Goal: Information Seeking & Learning: Learn about a topic

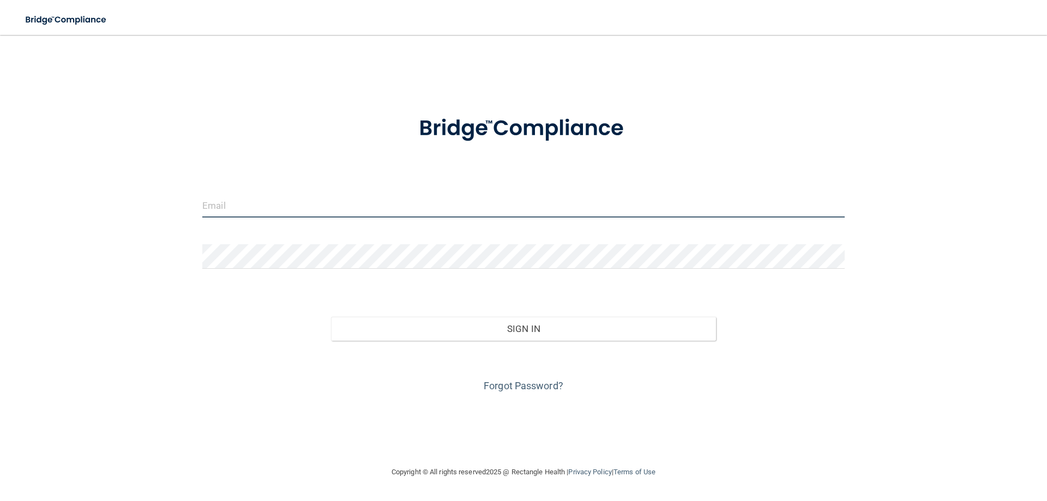
click at [254, 206] on input "email" at bounding box center [523, 205] width 642 height 25
type input "[EMAIL_ADDRESS][DOMAIN_NAME]"
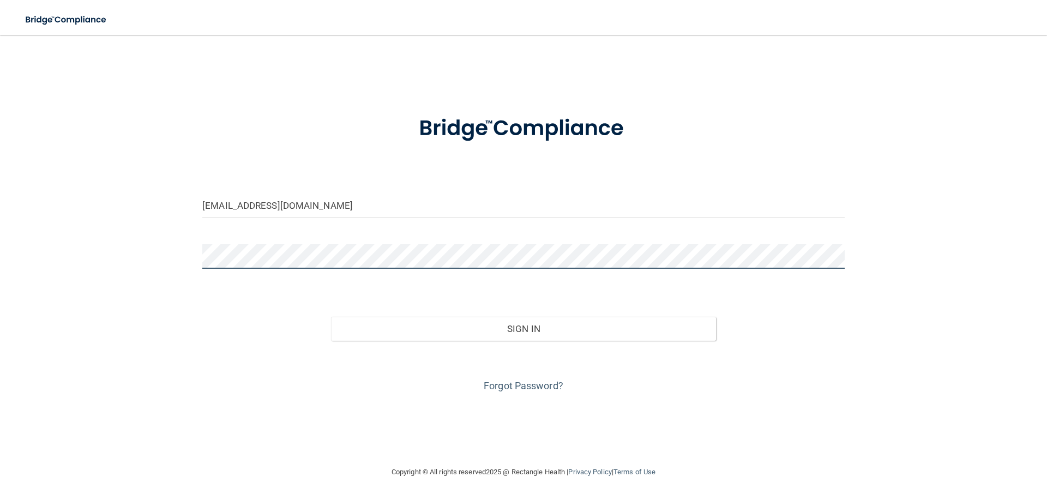
click at [331, 317] on button "Sign In" at bounding box center [523, 329] width 385 height 24
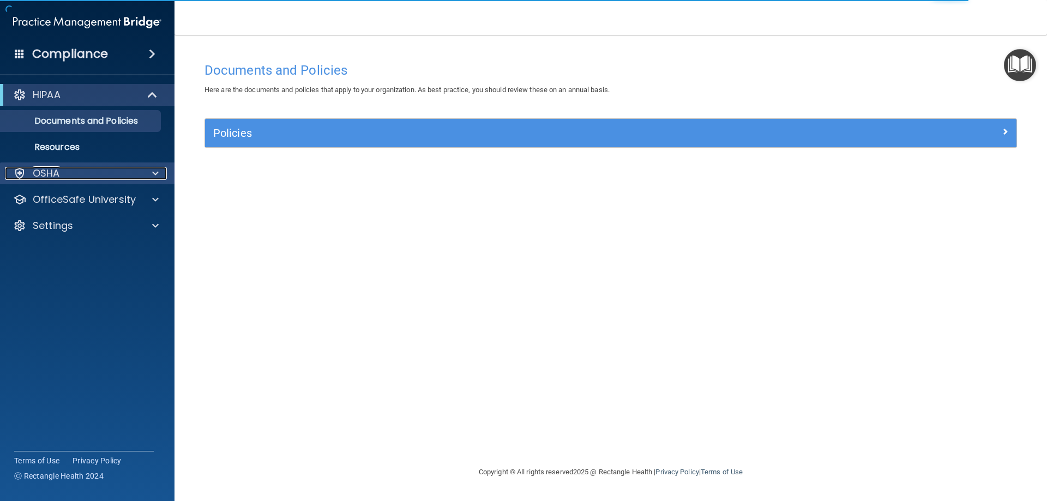
click at [45, 170] on p "OSHA" at bounding box center [46, 173] width 27 height 13
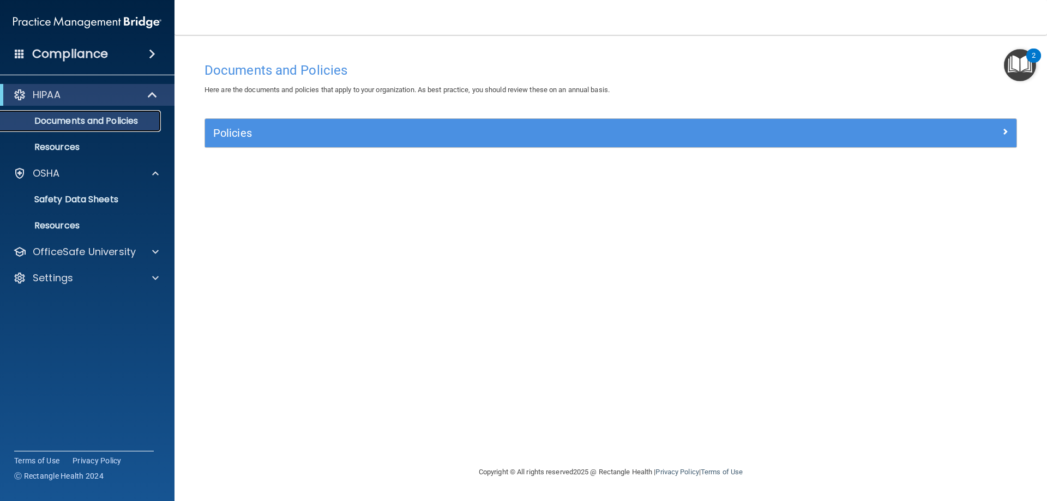
click at [55, 123] on p "Documents and Policies" at bounding box center [81, 121] width 149 height 11
click at [339, 123] on div "Policies" at bounding box center [610, 133] width 811 height 28
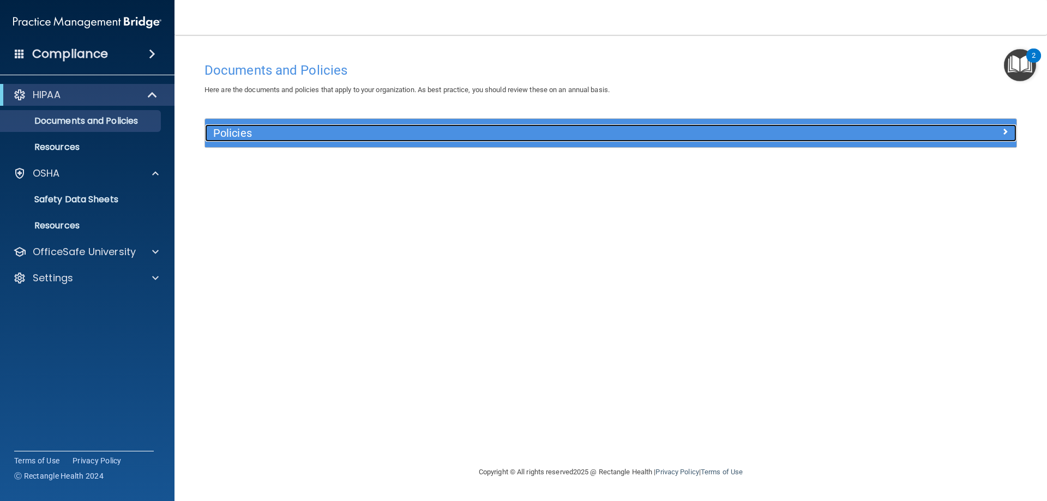
click at [1004, 132] on span at bounding box center [1005, 131] width 7 height 13
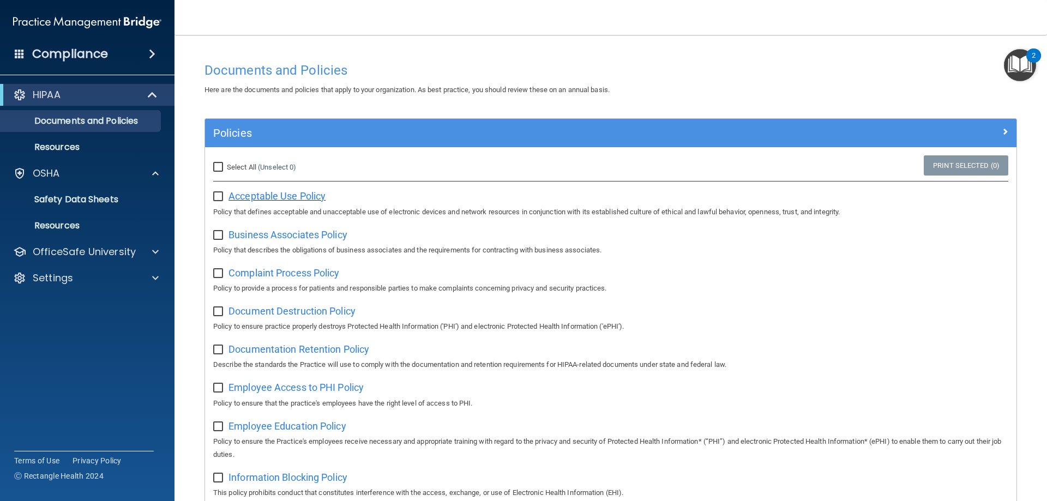
click at [278, 195] on span "Acceptable Use Policy" at bounding box center [276, 195] width 97 height 11
click at [217, 197] on input "checkbox" at bounding box center [219, 196] width 13 height 9
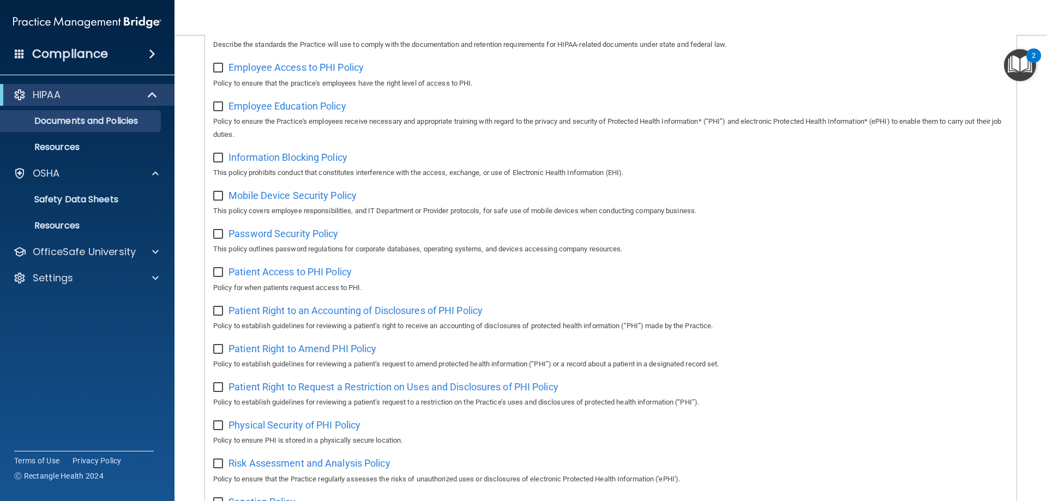
scroll to position [47, 0]
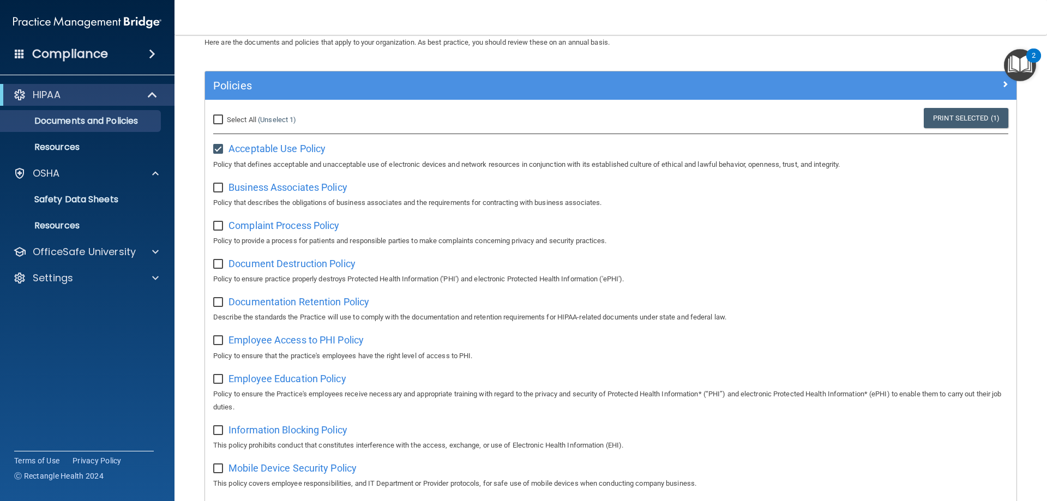
click at [220, 146] on input "checkbox" at bounding box center [219, 149] width 13 height 9
checkbox input "false"
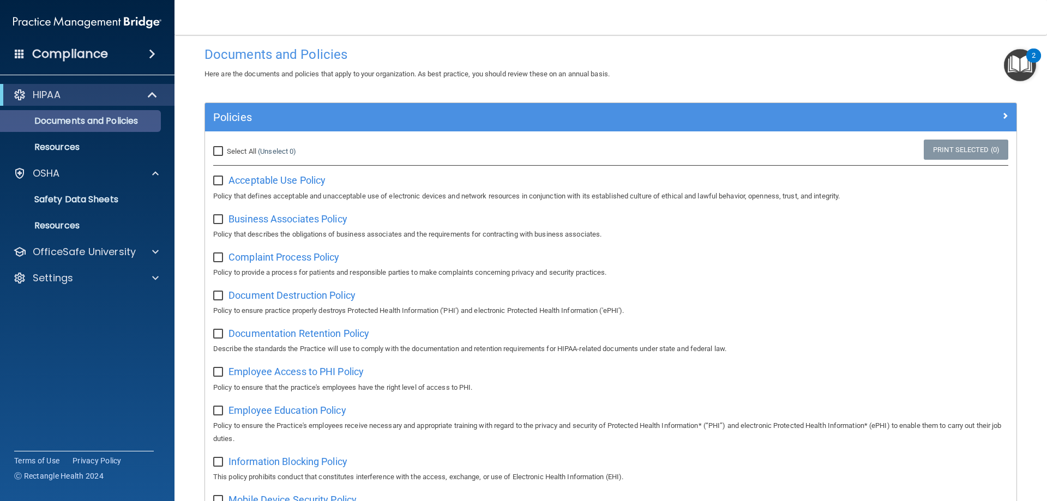
scroll to position [0, 0]
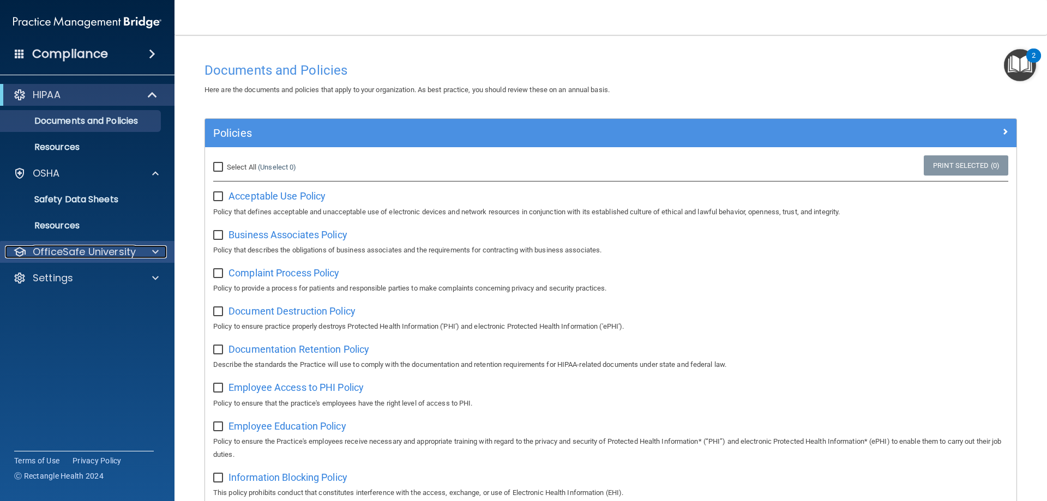
click at [90, 247] on p "OfficeSafe University" at bounding box center [84, 251] width 103 height 13
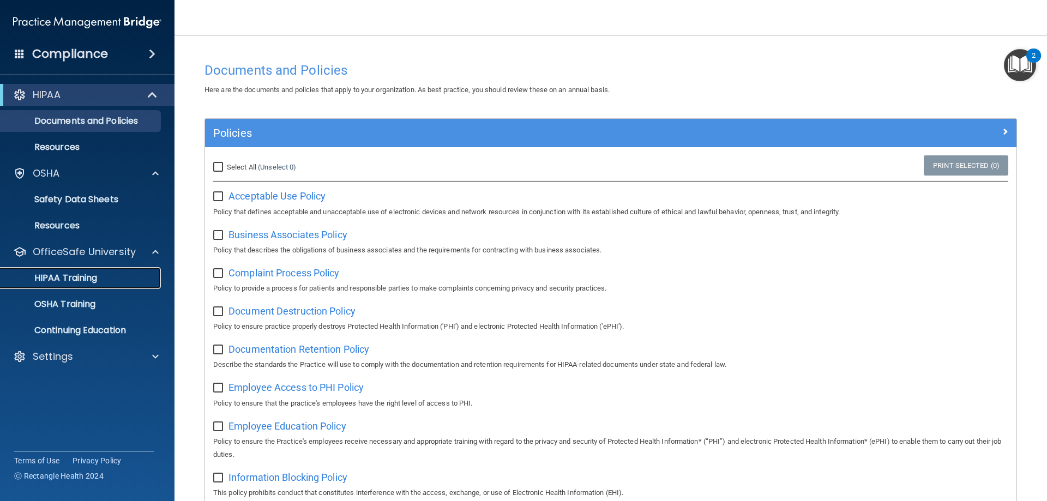
click at [87, 281] on p "HIPAA Training" at bounding box center [52, 278] width 90 height 11
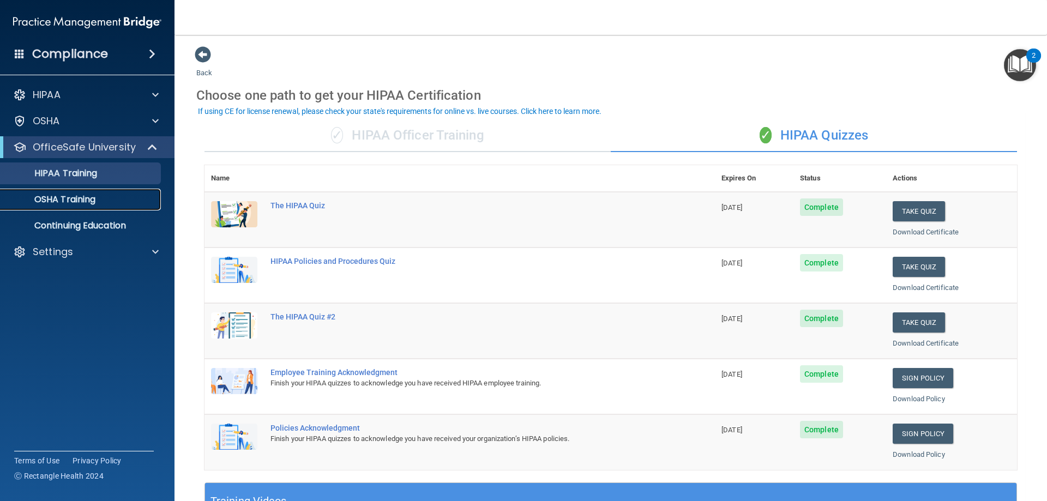
click at [42, 207] on link "OSHA Training" at bounding box center [75, 200] width 172 height 22
